Goal: Navigation & Orientation: Find specific page/section

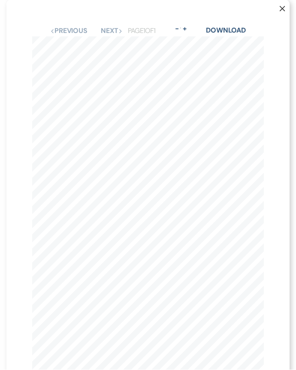
scroll to position [802, 0]
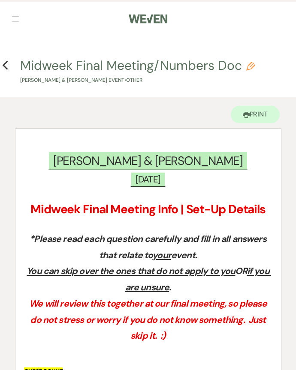
click at [5, 64] on use "button" at bounding box center [5, 65] width 6 height 9
click at [5, 70] on icon "Previous" at bounding box center [5, 65] width 6 height 10
click at [13, 67] on h4 "Previous Midweek Final Meeting/Numbers Doc Pencil Matt Coleman & Carrisa Bailey…" at bounding box center [148, 71] width 296 height 28
click at [6, 68] on use "button" at bounding box center [5, 65] width 6 height 9
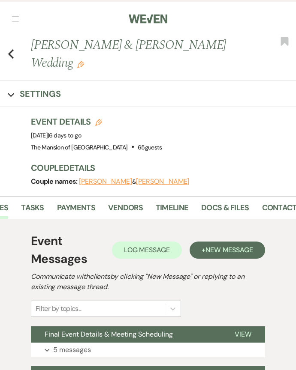
scroll to position [0, 69]
click at [222, 204] on link "Docs & Files" at bounding box center [218, 211] width 48 height 18
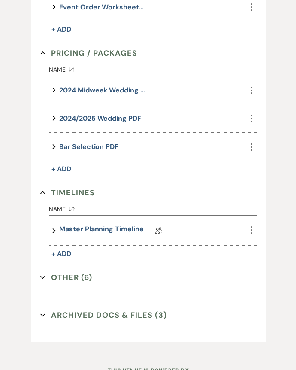
scroll to position [384, 0]
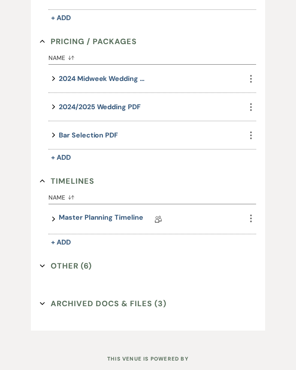
click at [102, 217] on link "Master Planning Timeline" at bounding box center [101, 219] width 84 height 13
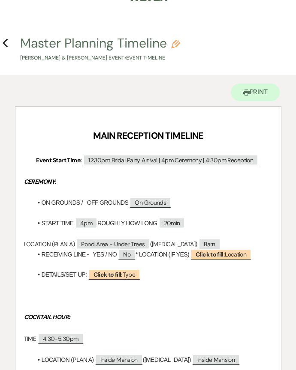
scroll to position [22, 0]
click at [16, 45] on h4 "Previous Master Planning Timeline Pencil Matt Coleman & Carrisa Bailey's Event …" at bounding box center [148, 48] width 296 height 28
click at [1, 49] on h4 "Previous Master Planning Timeline Pencil Matt Coleman & Carrisa Bailey's Event …" at bounding box center [148, 48] width 296 height 28
click at [3, 52] on h4 "Previous Master Planning Timeline Pencil Matt Coleman & Carrisa Bailey's Event …" at bounding box center [148, 48] width 296 height 28
click at [7, 42] on icon "Previous" at bounding box center [5, 43] width 6 height 10
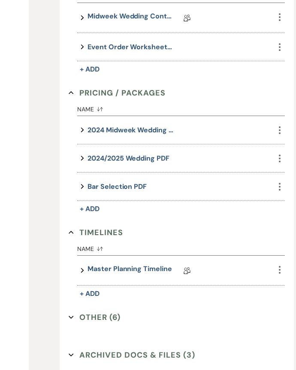
scroll to position [387, 0]
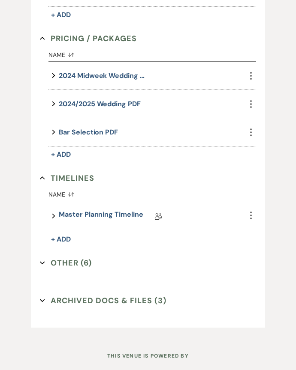
click at [79, 264] on button "Other (6) Expand" at bounding box center [66, 263] width 52 height 13
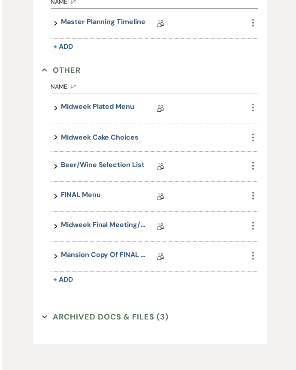
scroll to position [596, 0]
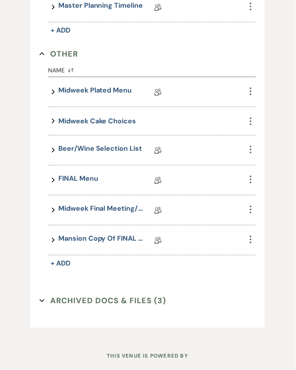
click at [104, 209] on link "Midweek Final Meeting/Numbers Doc" at bounding box center [102, 210] width 86 height 13
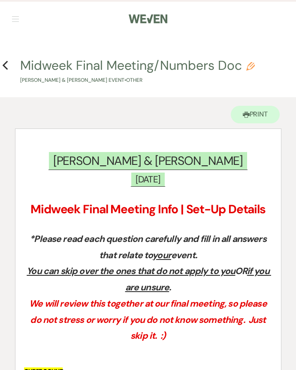
click at [5, 61] on icon "Previous" at bounding box center [5, 65] width 6 height 10
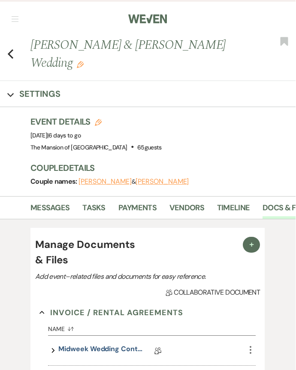
click at [12, 49] on icon "Previous" at bounding box center [11, 54] width 6 height 10
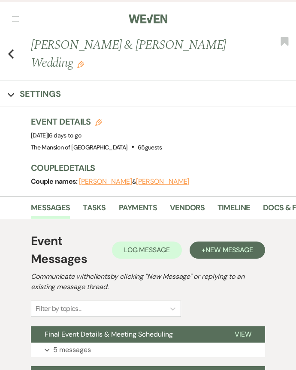
click at [17, 48] on div "Previous [PERSON_NAME] & [PERSON_NAME] Wedding Edit Bookmark" at bounding box center [146, 58] width 300 height 45
click at [13, 52] on icon "Previous" at bounding box center [11, 54] width 6 height 10
click at [19, 15] on nav "Dashboard Manage Venues Expand The Mansion of Saratoga Bookings To Do Settings …" at bounding box center [148, 18] width 296 height 36
click at [17, 18] on button "button" at bounding box center [15, 18] width 7 height 5
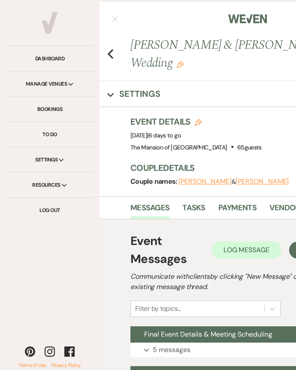
click at [55, 114] on link "Bookings" at bounding box center [49, 109] width 89 height 25
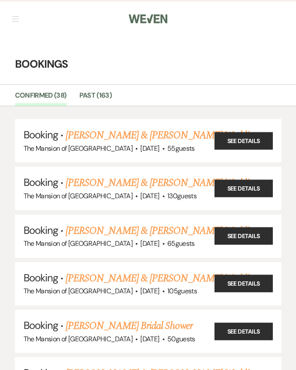
click at [129, 273] on link "[PERSON_NAME] & [PERSON_NAME] Wedding" at bounding box center [162, 278] width 192 height 15
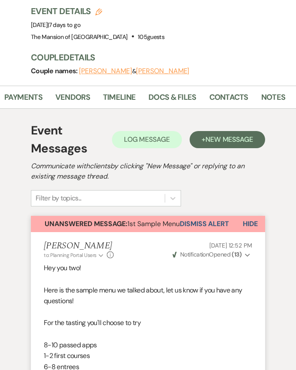
scroll to position [0, 114]
click at [181, 98] on link "Docs & Files" at bounding box center [173, 100] width 48 height 18
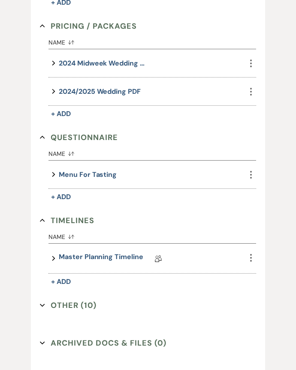
scroll to position [582, 0]
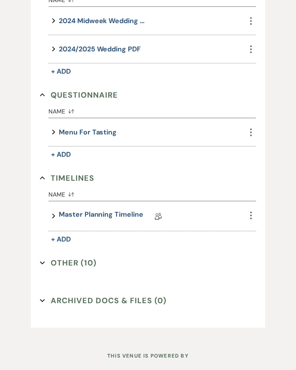
click at [79, 296] on button "Archived Docs & Files (0) Expand" at bounding box center [103, 301] width 126 height 13
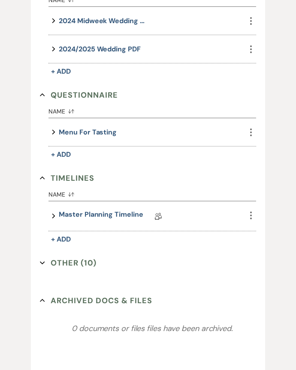
click at [86, 261] on button "Other (10) Expand" at bounding box center [68, 263] width 57 height 13
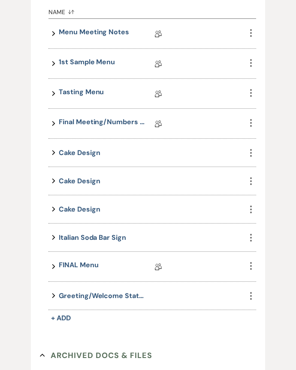
scroll to position [854, 0]
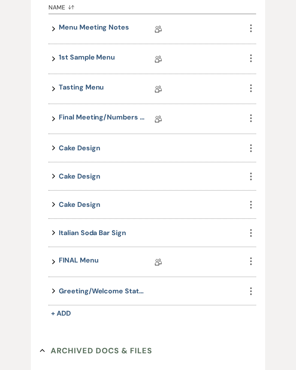
click at [113, 124] on link "Final Meeting/Numbers Doc" at bounding box center [102, 119] width 86 height 13
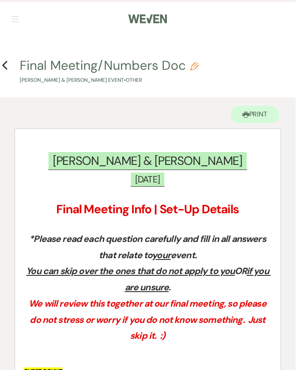
click at [13, 66] on h4 "Previous Final Meeting/Numbers Doc Pencil [PERSON_NAME] & [PERSON_NAME] Event •…" at bounding box center [148, 71] width 296 height 28
click at [7, 61] on icon "Previous" at bounding box center [5, 65] width 6 height 10
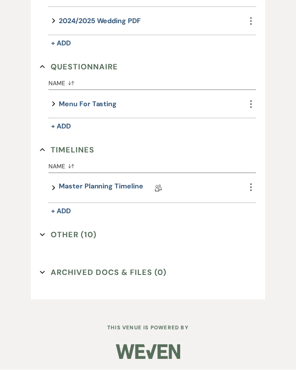
click at [88, 230] on button "Other (10) Expand" at bounding box center [68, 235] width 57 height 13
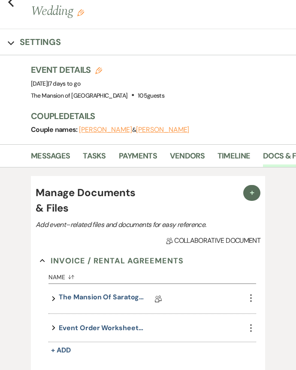
scroll to position [0, 0]
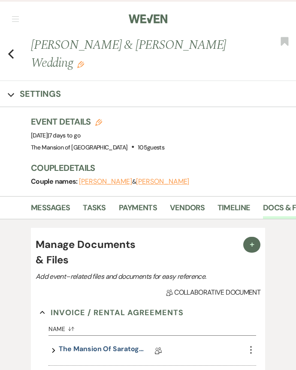
click at [26, 44] on div "Previous [PERSON_NAME] & [PERSON_NAME] Wedding Edit Bookmark" at bounding box center [146, 58] width 300 height 45
click at [13, 49] on icon "Previous" at bounding box center [11, 54] width 6 height 10
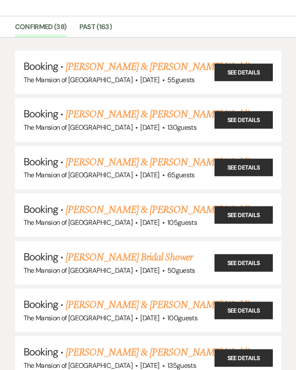
scroll to position [71, 0]
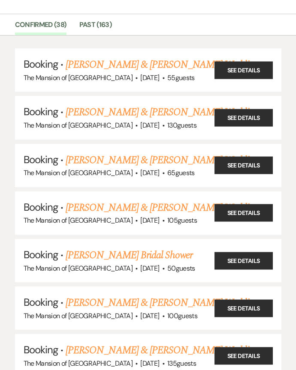
click at [153, 255] on link "[PERSON_NAME] Bridal Shower" at bounding box center [129, 255] width 127 height 15
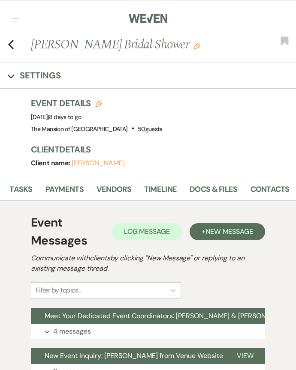
scroll to position [0, 85]
click at [207, 194] on link "Docs & Files" at bounding box center [201, 192] width 48 height 18
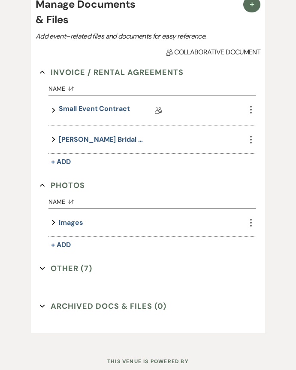
scroll to position [228, 0]
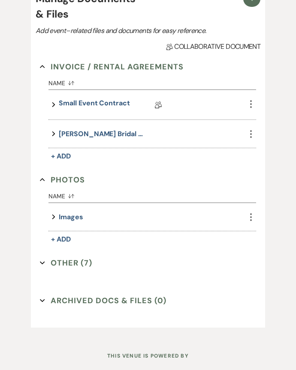
click at [83, 252] on div "Invoice / Rental Agreements Collapse Name Sort Default Expand Small Event Contr…" at bounding box center [148, 171] width 216 height 220
click at [91, 258] on button "Other (7) Expand" at bounding box center [66, 263] width 52 height 13
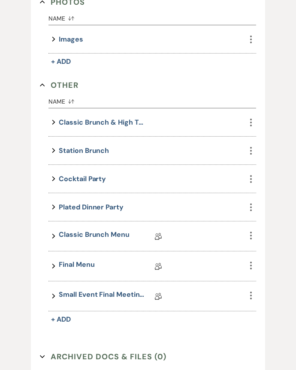
scroll to position [407, 0]
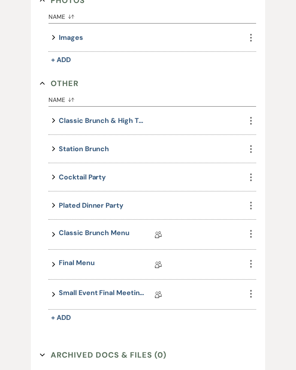
click at [111, 284] on div "Expand Small Event Final Meeting/Numbers Doc Collab Doc" at bounding box center [146, 295] width 197 height 30
click at [109, 292] on link "Small Event Final Meeting/Numbers Doc" at bounding box center [102, 294] width 86 height 13
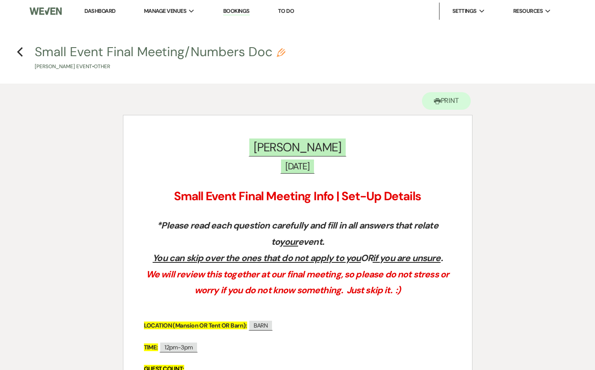
click at [20, 57] on icon "Previous" at bounding box center [20, 52] width 6 height 10
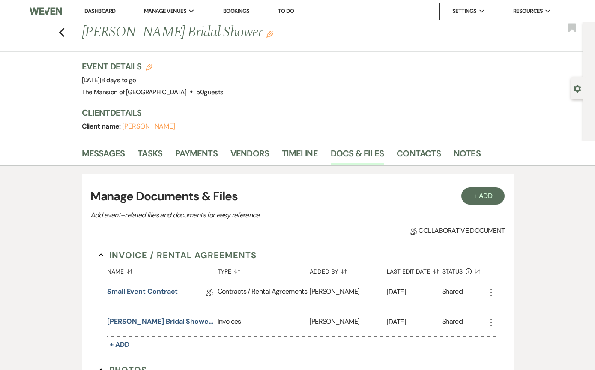
scroll to position [223, 0]
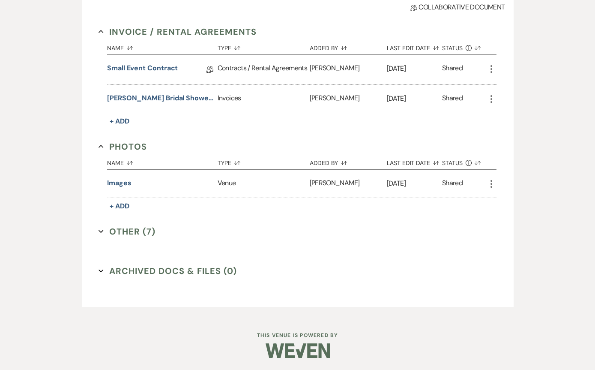
click at [141, 233] on button "Other (7) Expand" at bounding box center [127, 231] width 57 height 13
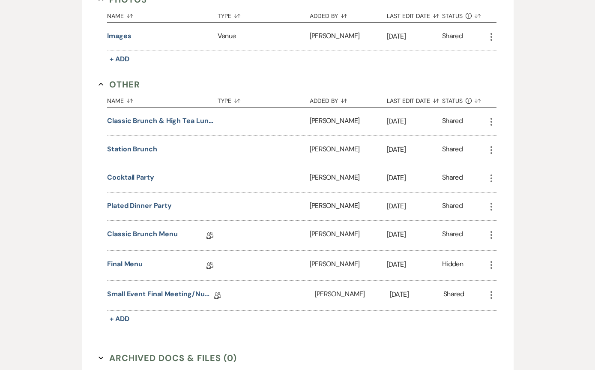
scroll to position [370, 0]
click at [188, 125] on button "Classic Brunch & High Tea Luncheon" at bounding box center [160, 121] width 107 height 10
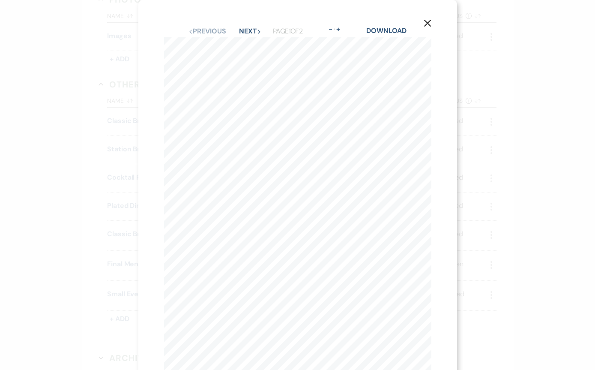
click at [295, 21] on button "X" at bounding box center [427, 23] width 59 height 46
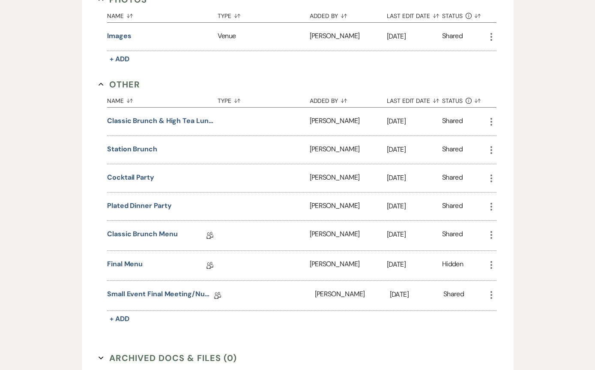
click at [126, 266] on link "Final Menu" at bounding box center [125, 265] width 36 height 13
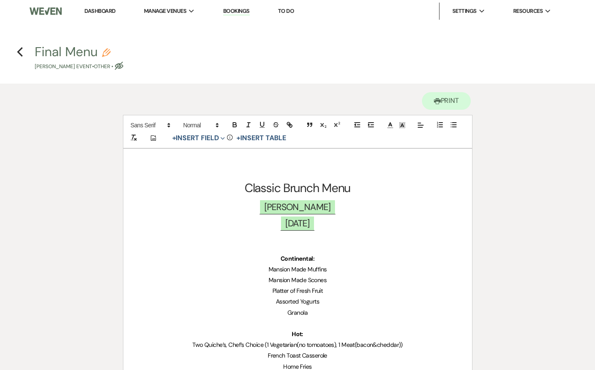
click at [23, 47] on icon "Previous" at bounding box center [20, 52] width 6 height 10
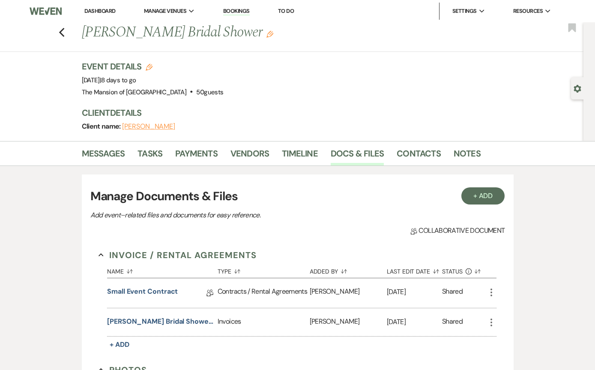
click at [64, 32] on icon "Previous" at bounding box center [62, 32] width 6 height 10
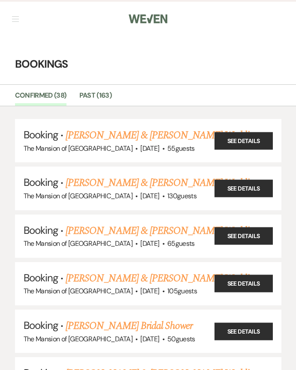
click at [167, 138] on link "[PERSON_NAME] & [PERSON_NAME] Wedding" at bounding box center [162, 135] width 192 height 15
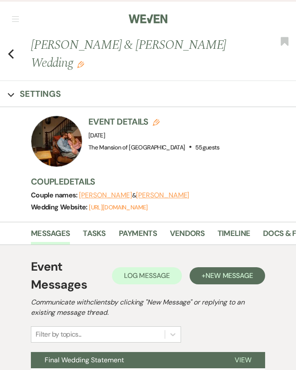
click at [281, 232] on link "Docs & Files" at bounding box center [287, 237] width 48 height 18
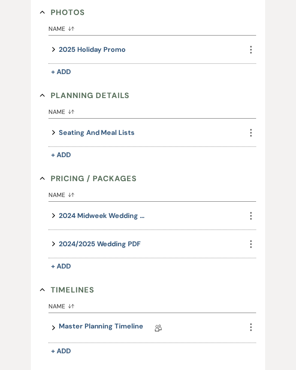
scroll to position [662, 0]
click at [111, 324] on link "Master Planning Timeline" at bounding box center [101, 327] width 84 height 13
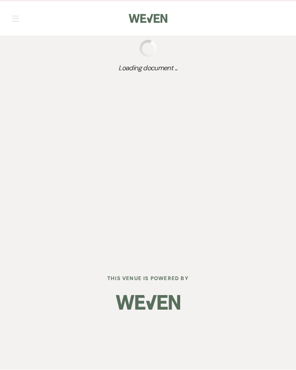
scroll to position [0, 0]
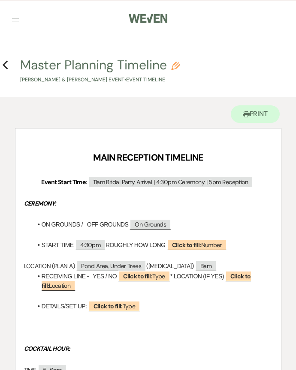
click at [25, 71] on button "Master Planning Timeline Pencil [PERSON_NAME] & [PERSON_NAME] Event • Event Tim…" at bounding box center [99, 71] width 159 height 25
select select "30"
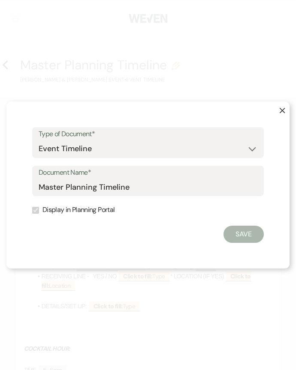
click at [52, 48] on div "X Type of Document* Special Event Insurance Vendor Certificate of Insurance Con…" at bounding box center [148, 185] width 296 height 370
click at [285, 128] on button "X" at bounding box center [275, 115] width 27 height 26
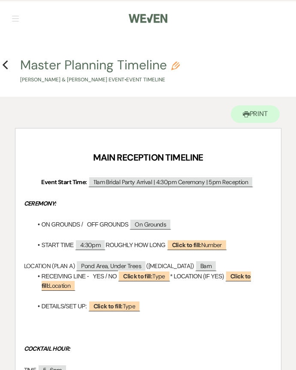
click at [13, 60] on h4 "Previous Master Planning Timeline Pencil [PERSON_NAME] & [PERSON_NAME] Event • …" at bounding box center [148, 70] width 296 height 28
click at [6, 65] on icon "Previous" at bounding box center [5, 65] width 6 height 10
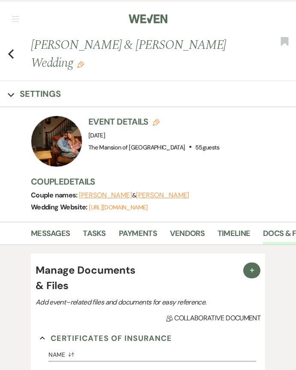
click at [13, 55] on icon "Previous" at bounding box center [11, 54] width 6 height 10
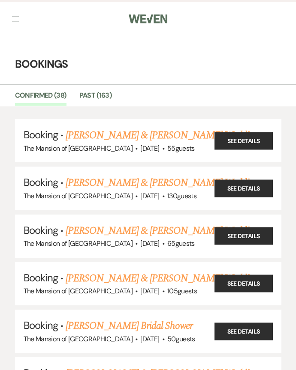
click at [135, 183] on link "[PERSON_NAME] & [PERSON_NAME] Wedding" at bounding box center [162, 182] width 192 height 15
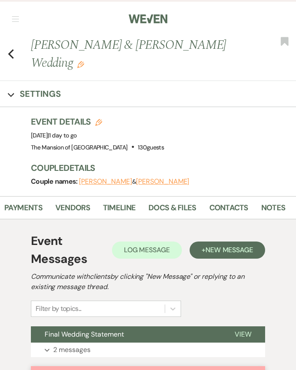
scroll to position [0, 114]
click at [176, 208] on link "Docs & Files" at bounding box center [173, 211] width 48 height 18
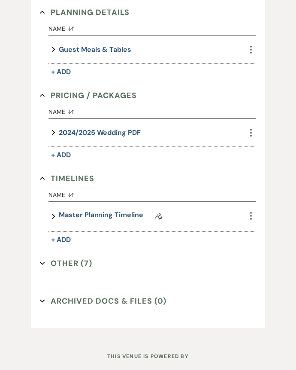
click at [88, 263] on button "Other (7) Expand" at bounding box center [66, 263] width 52 height 13
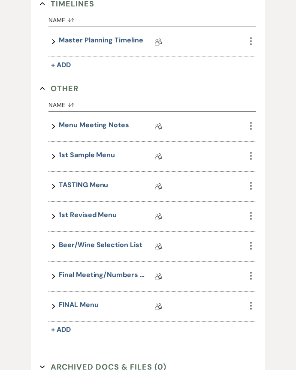
scroll to position [894, 0]
click at [102, 276] on link "Final Meeting/Numbers Doc" at bounding box center [102, 276] width 86 height 13
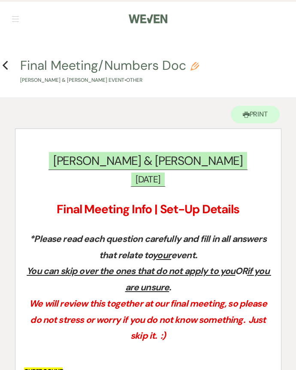
click at [8, 64] on icon "Previous" at bounding box center [5, 65] width 6 height 10
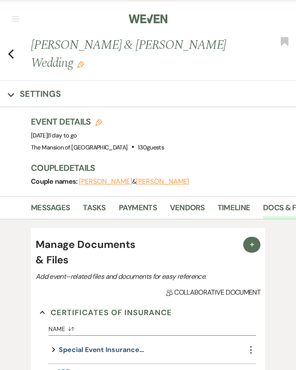
scroll to position [748, 0]
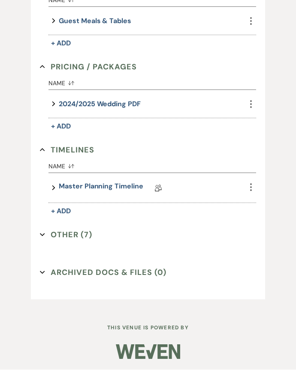
click at [120, 182] on link "Master Planning Timeline" at bounding box center [101, 188] width 84 height 13
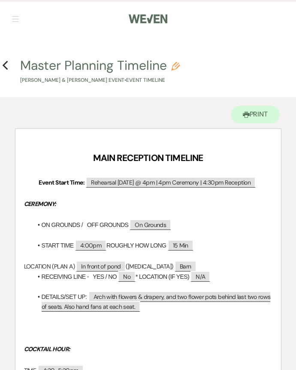
click at [7, 60] on button "Previous" at bounding box center [5, 65] width 6 height 11
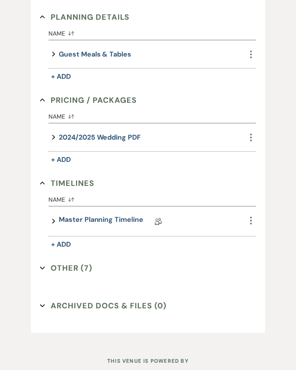
click at [77, 267] on button "Other (7) Expand" at bounding box center [66, 268] width 52 height 13
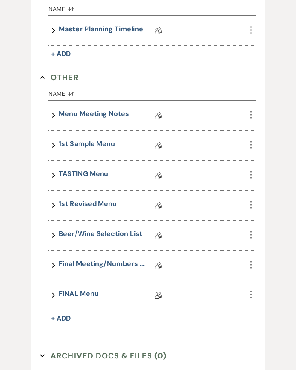
scroll to position [918, 0]
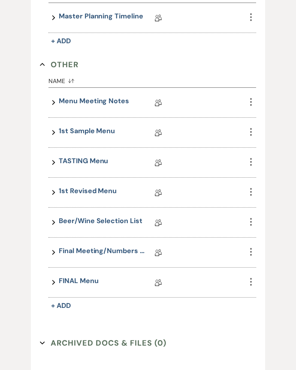
click at [92, 279] on link "FINAL Menu" at bounding box center [78, 282] width 39 height 13
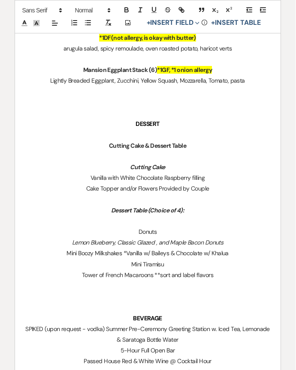
scroll to position [911, 0]
